Goal: Use online tool/utility: Utilize a website feature to perform a specific function

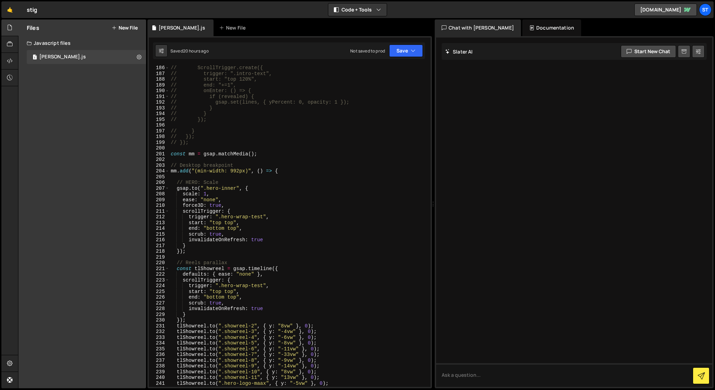
scroll to position [1064, 0]
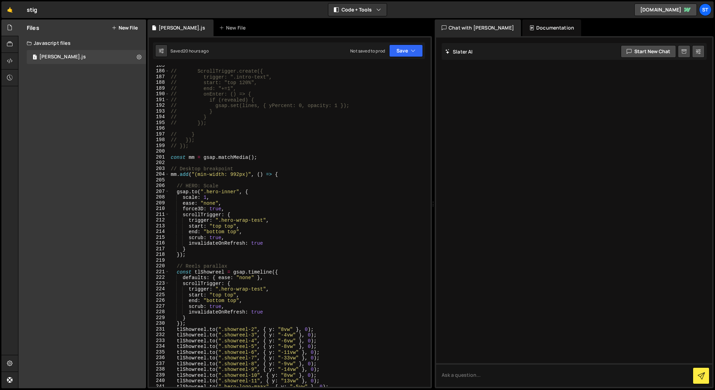
click at [180, 152] on div "// ScrollTrigger.create({ // trigger: ".intro-text", // start: "top 120%", // e…" at bounding box center [298, 229] width 258 height 333
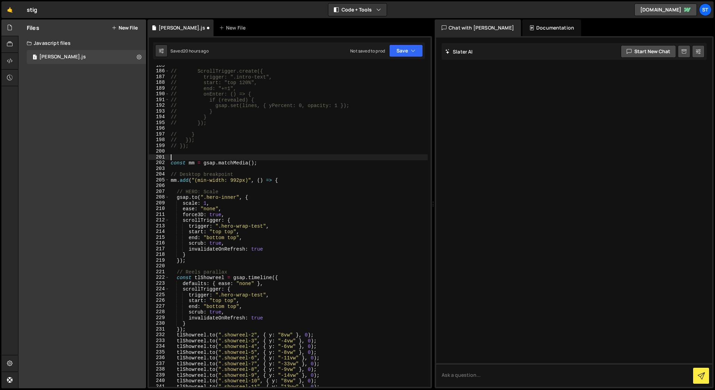
paste textarea "document.addEventListener('DOMContentLoaded', () => {"
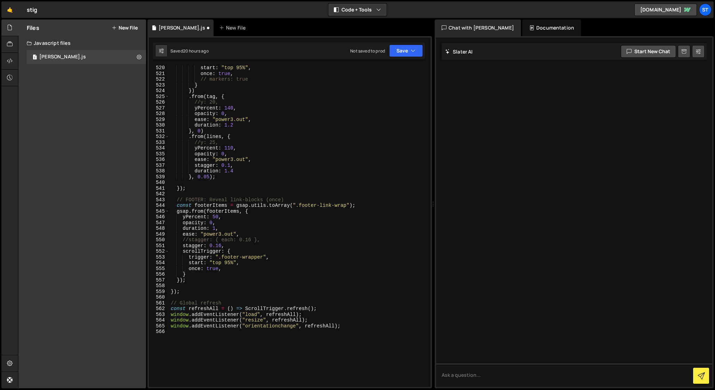
scroll to position [2985, 0]
click at [184, 289] on div "start : "top 95%" , once : true , // markers: true } }) . from ( tag , { //y: 2…" at bounding box center [298, 229] width 258 height 333
type textarea "});"
paste textarea "});"
type textarea "});"
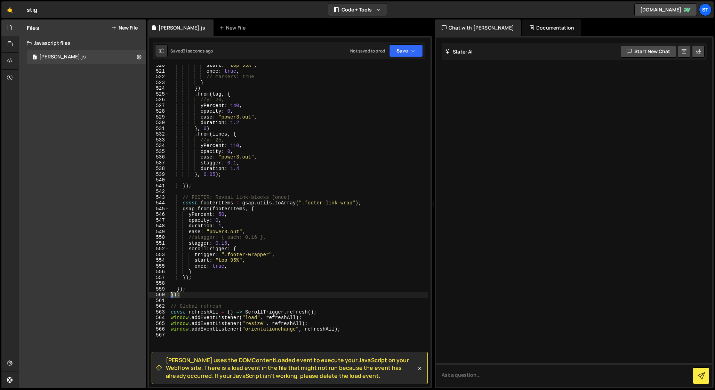
drag, startPoint x: 192, startPoint y: 294, endPoint x: 163, endPoint y: 296, distance: 29.3
click at [163, 296] on div "}); 520 521 522 523 524 525 526 527 528 529 530 531 532 533 534 535 536 537 538…" at bounding box center [290, 226] width 282 height 322
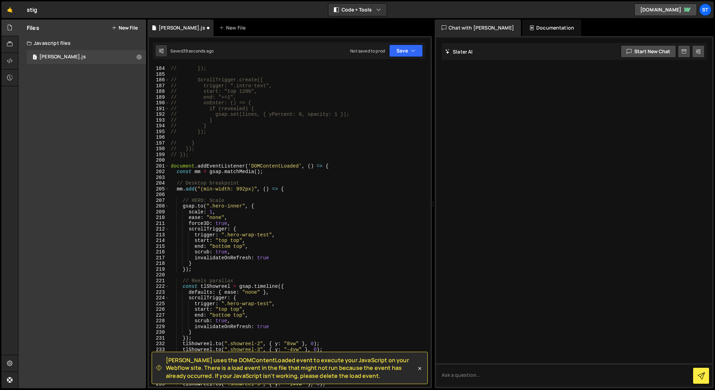
scroll to position [1054, 0]
drag, startPoint x: 333, startPoint y: 167, endPoint x: 165, endPoint y: 167, distance: 167.2
click at [165, 167] on div "}); 183 184 185 186 187 188 189 190 191 192 193 194 195 196 197 198 199 200 201…" at bounding box center [290, 226] width 282 height 322
type textarea "document.addEventListener('DOMContentLoaded', () => {"
